Goal: Transaction & Acquisition: Download file/media

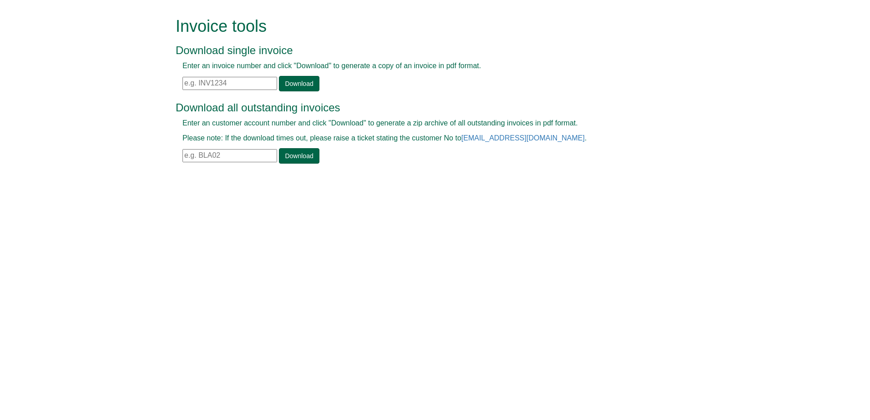
click at [238, 85] on input "text" at bounding box center [229, 83] width 95 height 13
paste input "INV1402599"
click at [289, 76] on link "Download" at bounding box center [299, 83] width 40 height 15
drag, startPoint x: 241, startPoint y: 83, endPoint x: 168, endPoint y: 88, distance: 73.4
click at [168, 88] on form "Invoice tools Download single invoice Enter an invoice number and click "Downlo…" at bounding box center [435, 91] width 870 height 183
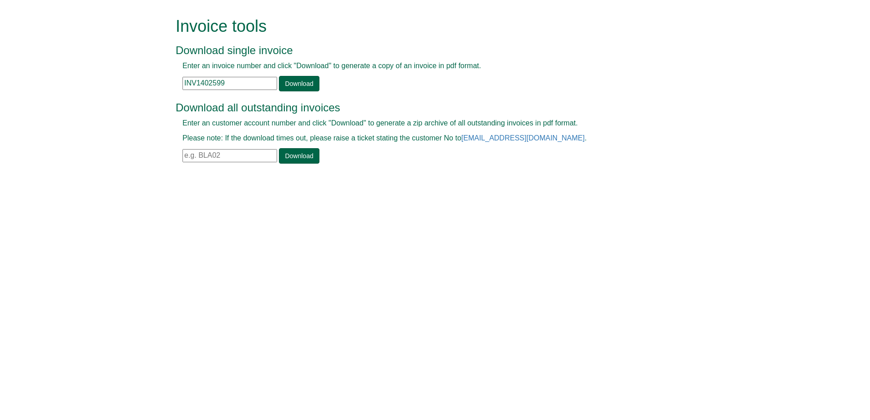
paste input "0.033804"
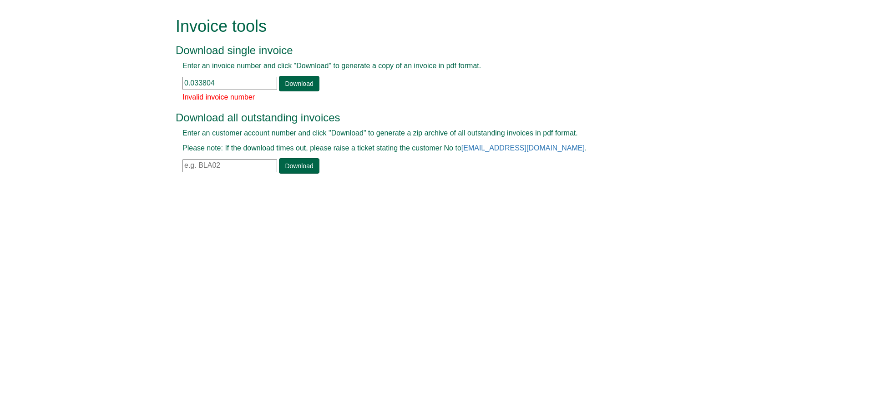
drag, startPoint x: 228, startPoint y: 85, endPoint x: 164, endPoint y: 88, distance: 63.8
click at [164, 88] on form "Invoice tools Download single invoice Enter an invoice number and click "Downlo…" at bounding box center [435, 96] width 870 height 193
paste input "INV1402375"
click at [296, 81] on link "Download" at bounding box center [299, 83] width 40 height 15
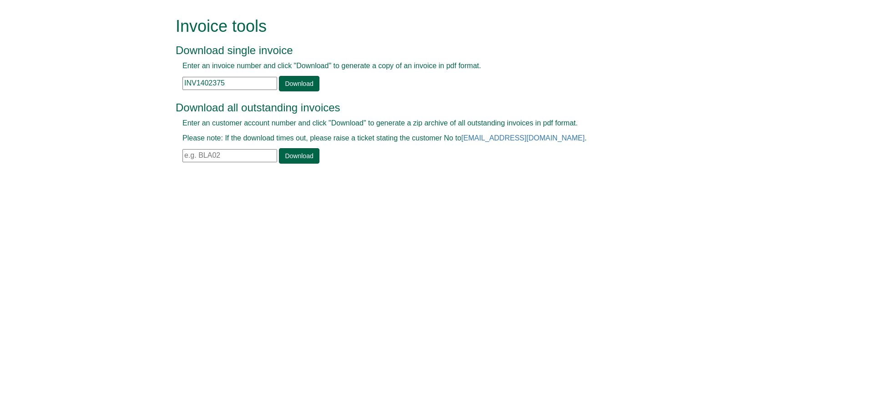
drag, startPoint x: 242, startPoint y: 87, endPoint x: 166, endPoint y: 90, distance: 75.6
click at [166, 90] on form "Invoice tools Download single invoice Enter an invoice number and click "Downlo…" at bounding box center [435, 91] width 870 height 183
paste input "PO67542"
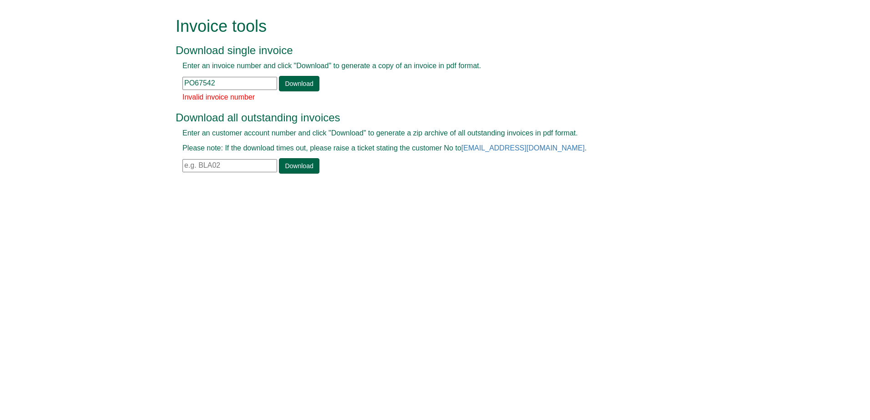
drag, startPoint x: 223, startPoint y: 89, endPoint x: 136, endPoint y: 106, distance: 88.5
click at [136, 106] on form "Invoice tools Download single invoice Enter an invoice number and click "Downlo…" at bounding box center [435, 96] width 870 height 193
paste input "INV1402579"
type input "INV1402579"
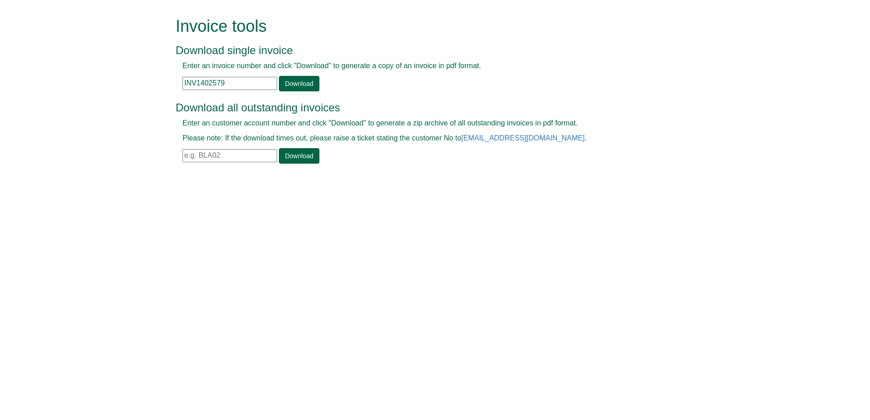
click at [304, 92] on div "Please enter invoice no" at bounding box center [425, 92] width 498 height 0
click at [304, 77] on link "Download" at bounding box center [299, 83] width 40 height 15
